Goal: Task Accomplishment & Management: Complete application form

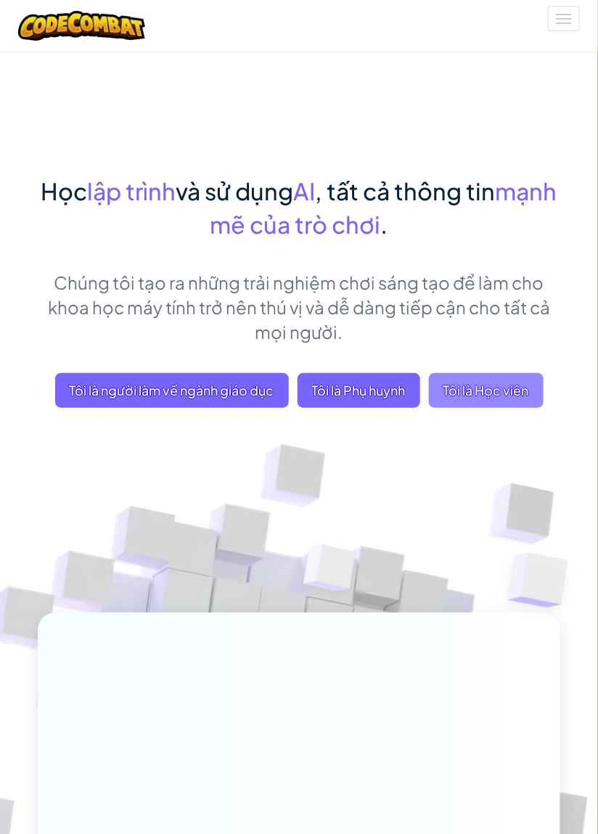
click at [504, 385] on font "Tôi là Học viên" at bounding box center [486, 390] width 86 height 17
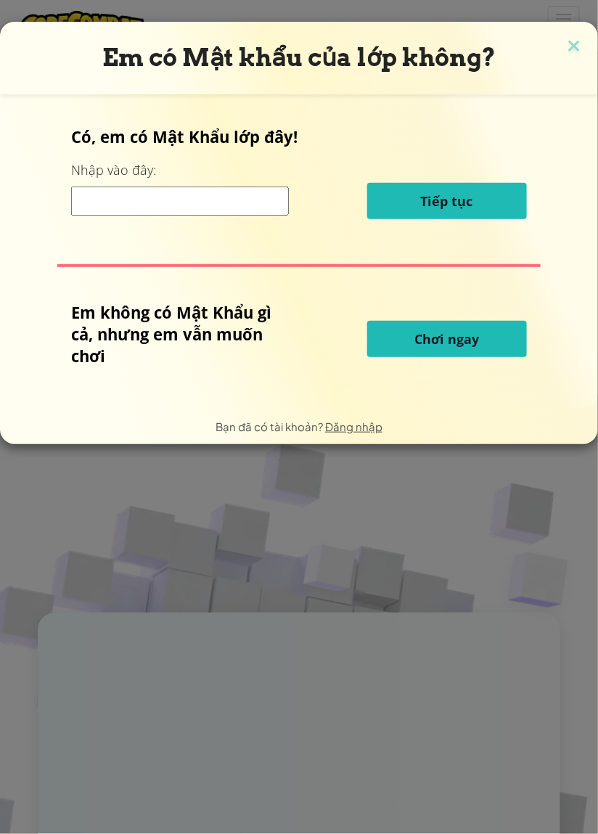
click at [497, 353] on button "Chơi ngay" at bounding box center [447, 339] width 160 height 36
click at [492, 328] on button "Chơi ngay" at bounding box center [447, 339] width 160 height 36
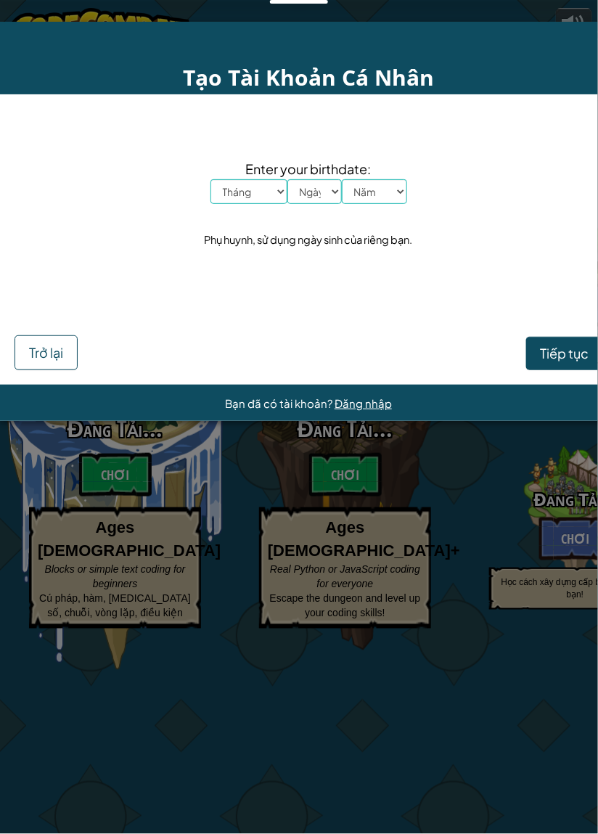
select select "vi"
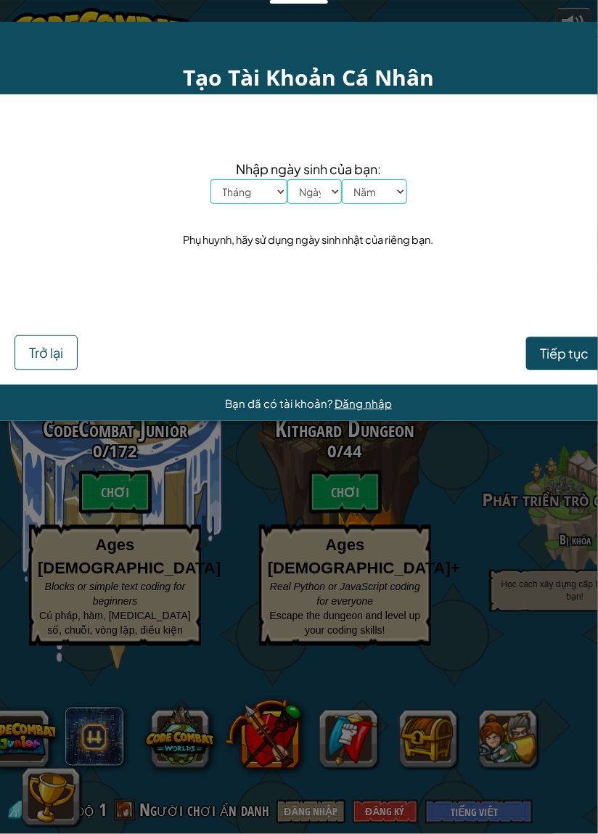
click at [429, 520] on div "Tạo Tài Khoản Cá Nhân Nhập ngày sinh của bạn: Tháng Tháng Một Tháng Hai Tháng B…" at bounding box center [299, 417] width 598 height 834
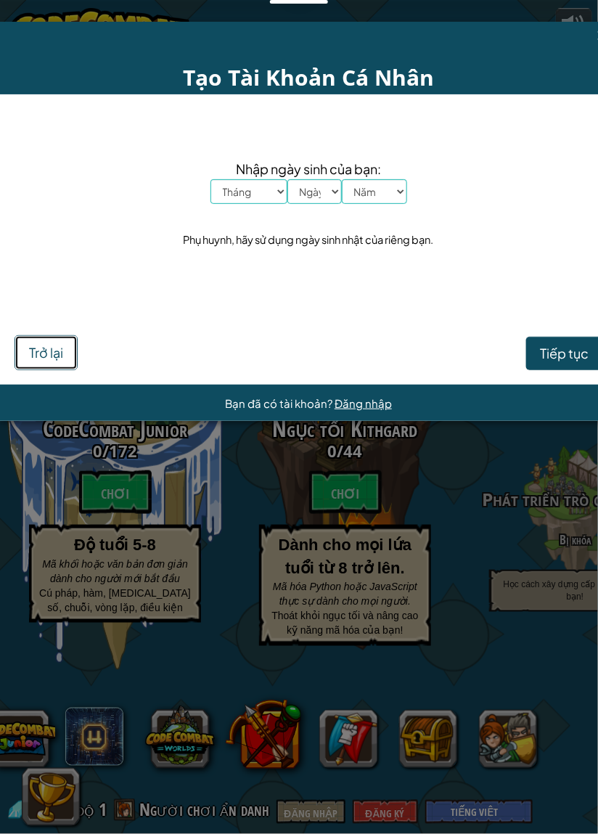
click at [44, 343] on button "Trở lại" at bounding box center [46, 352] width 63 height 35
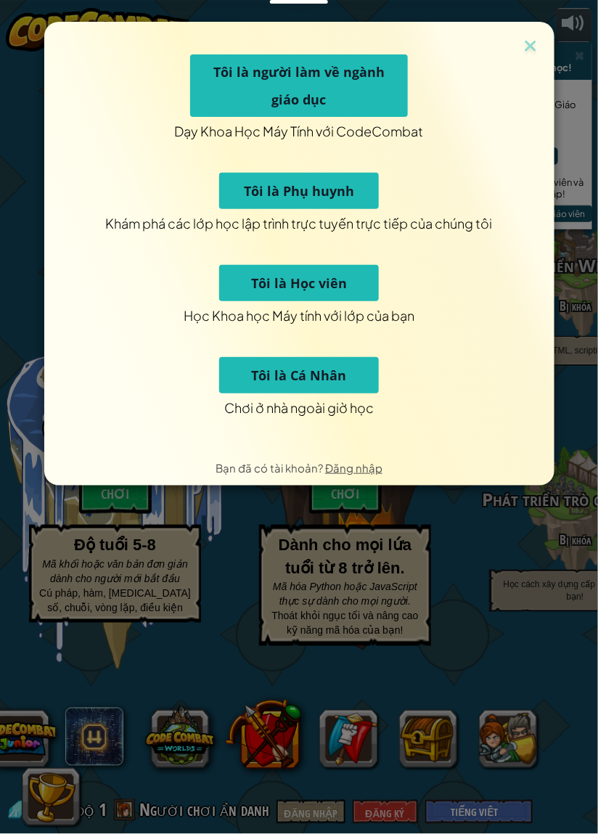
click at [325, 280] on font "Tôi là Học viên" at bounding box center [299, 282] width 96 height 17
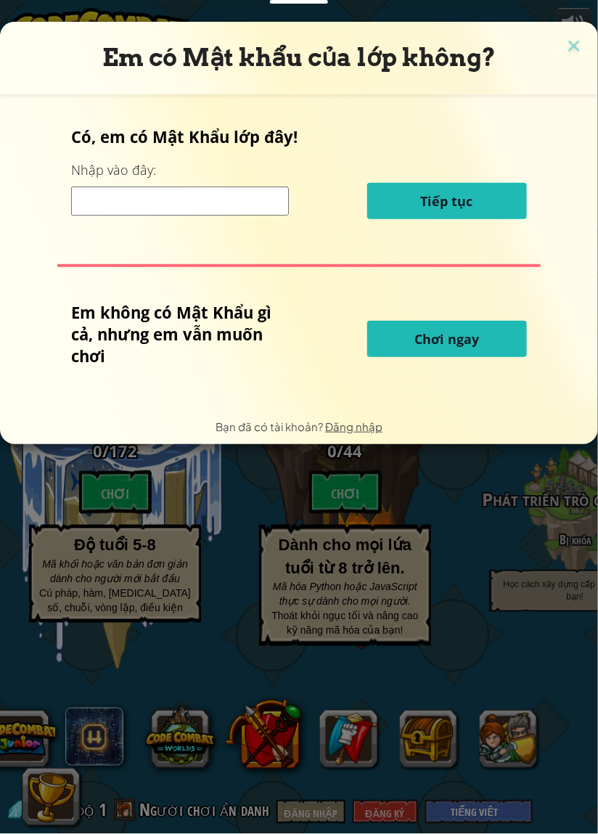
click at [477, 332] on font "Chơi ngay" at bounding box center [446, 338] width 65 height 17
click at [465, 339] on font "Chơi ngay" at bounding box center [446, 338] width 65 height 17
click at [459, 347] on button "Chơi ngay" at bounding box center [447, 339] width 160 height 36
click at [568, 52] on img at bounding box center [574, 47] width 19 height 22
